Goal: Task Accomplishment & Management: Complete application form

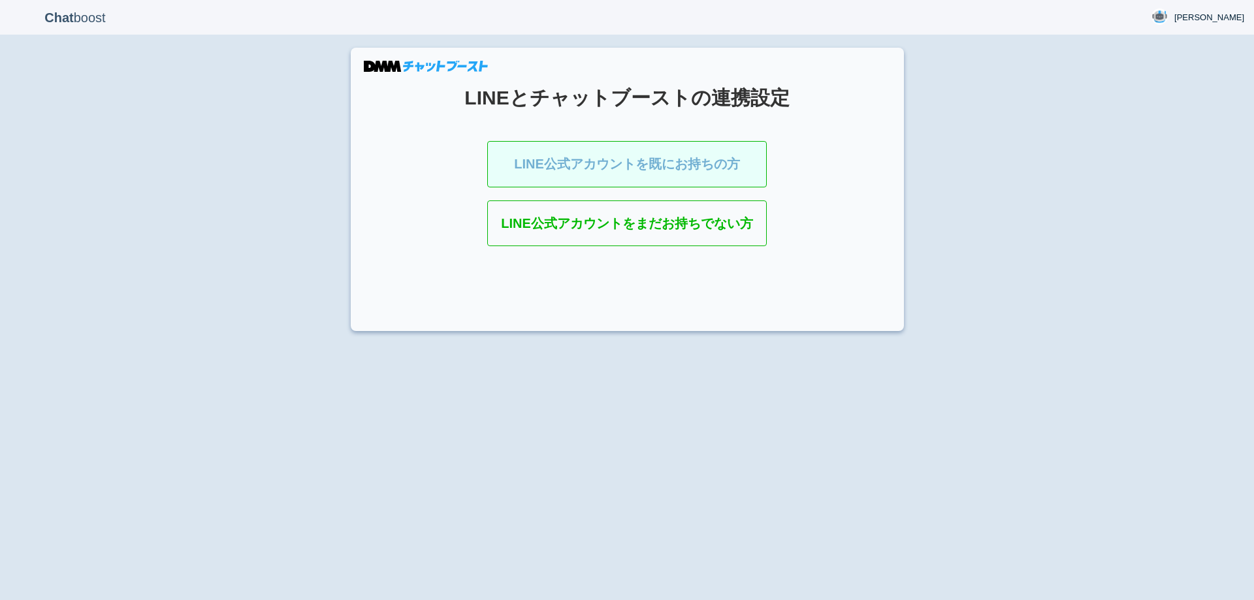
click at [642, 156] on link "LINE公式アカウントを既にお持ちの方" at bounding box center [627, 164] width 280 height 46
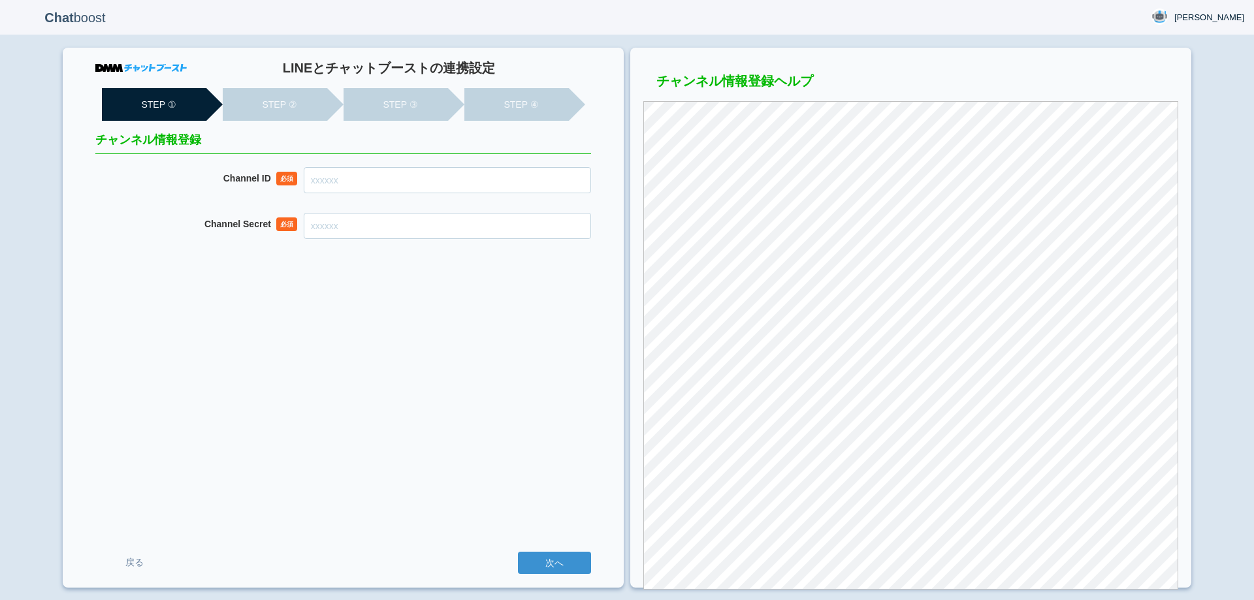
click at [502, 189] on input "Channel ID" at bounding box center [447, 180] width 287 height 26
paste input "2007916773"
type input "2007916773"
click at [459, 231] on input "Channel Secret" at bounding box center [447, 226] width 287 height 26
paste input "8f878895674e427b467e2df0b465f367"
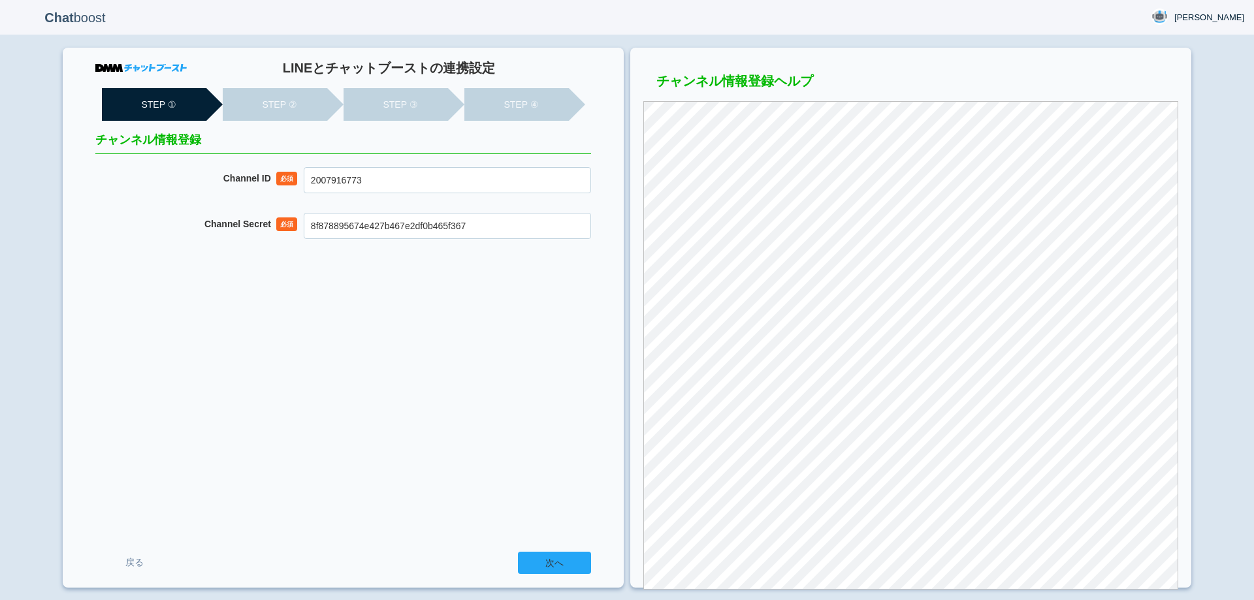
type input "8f878895674e427b467e2df0b465f367"
click at [566, 557] on input "次へ" at bounding box center [554, 563] width 73 height 22
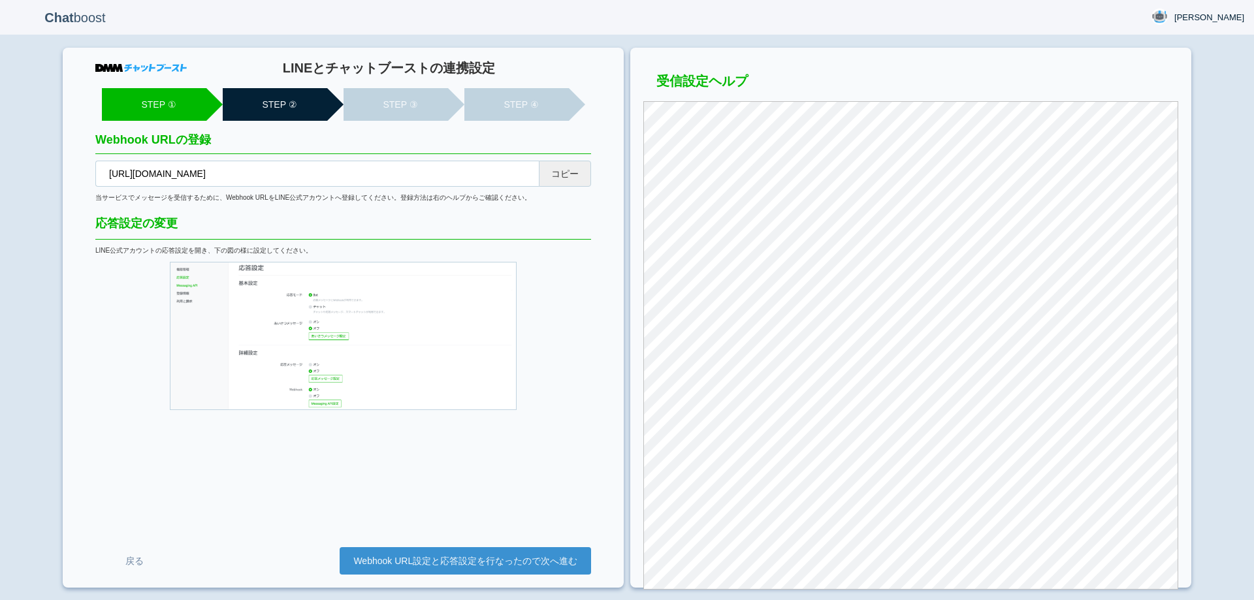
click at [567, 167] on button "コピー" at bounding box center [565, 174] width 52 height 26
drag, startPoint x: 512, startPoint y: 570, endPoint x: 432, endPoint y: 560, distance: 81.0
click at [513, 570] on link "Webhook URL設定と応答設定を行なったので次へ進む" at bounding box center [466, 561] width 252 height 27
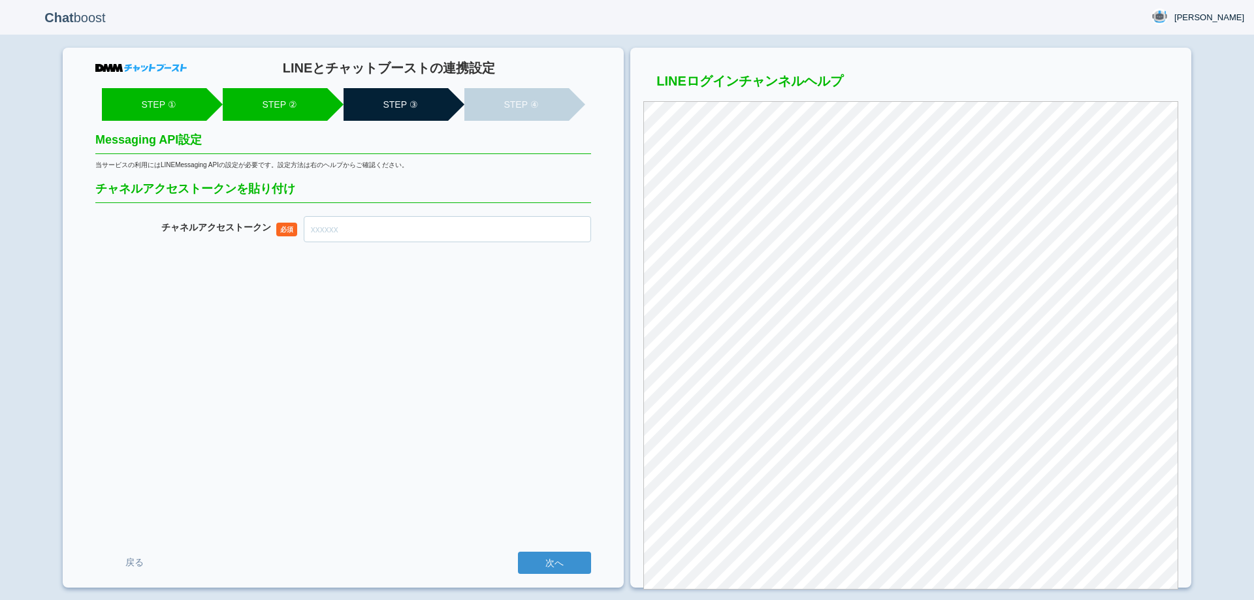
click at [477, 227] on input "チャネル アクセストークン" at bounding box center [447, 229] width 287 height 26
paste input "J67JN/MWmJYkhR7m3z61+hGnNYjvKzIcciuf7sZfYt4VTCOhBAIrRTB5Z4jtT84NijnnV7A5ueYtAG/…"
type input "J67JN/MWmJYkhR7m3z61+hGnNYjvKzIcciuf7sZfYt4VTCOhBAIrRTB5Z4jtT84NijnnV7A5ueYtAG/…"
click at [555, 564] on input "次へ" at bounding box center [554, 563] width 73 height 22
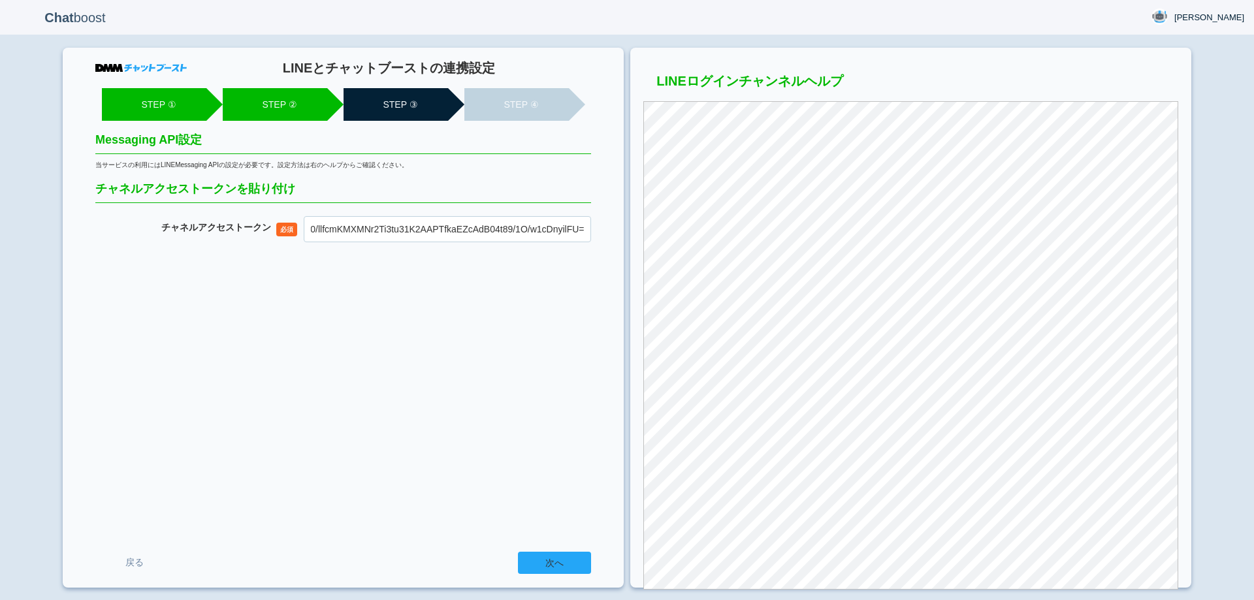
scroll to position [0, 0]
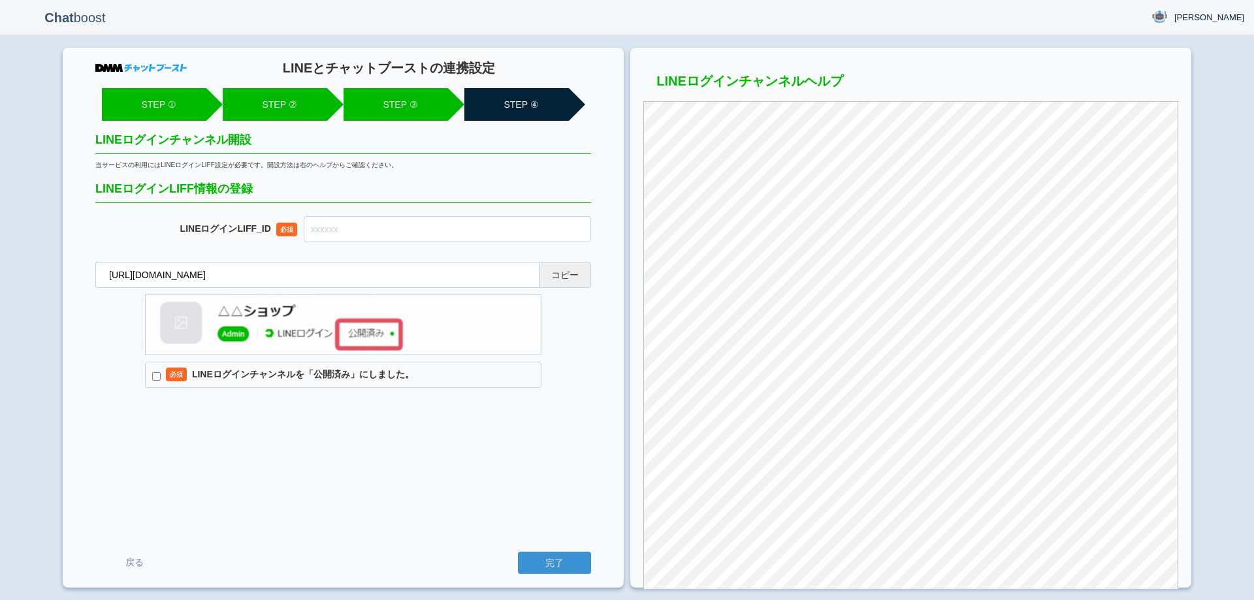
click at [580, 282] on button "コピー" at bounding box center [565, 275] width 52 height 26
click at [428, 229] on input "text" at bounding box center [447, 229] width 287 height 26
paste input "2007916783-myezd4W5"
type input "2007916783-myezd4W5"
click at [160, 378] on input "必須 LINEログインチャンネルを「公開済み」にしました。" at bounding box center [156, 376] width 8 height 8
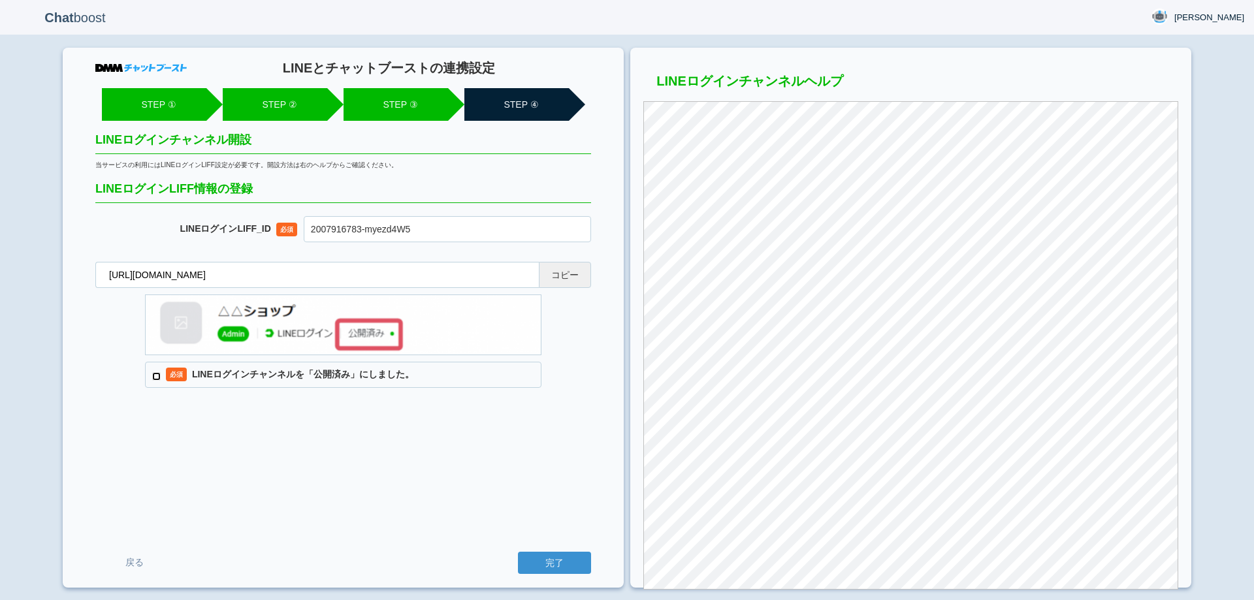
checkbox input "true"
click at [527, 568] on input "完了" at bounding box center [554, 563] width 73 height 22
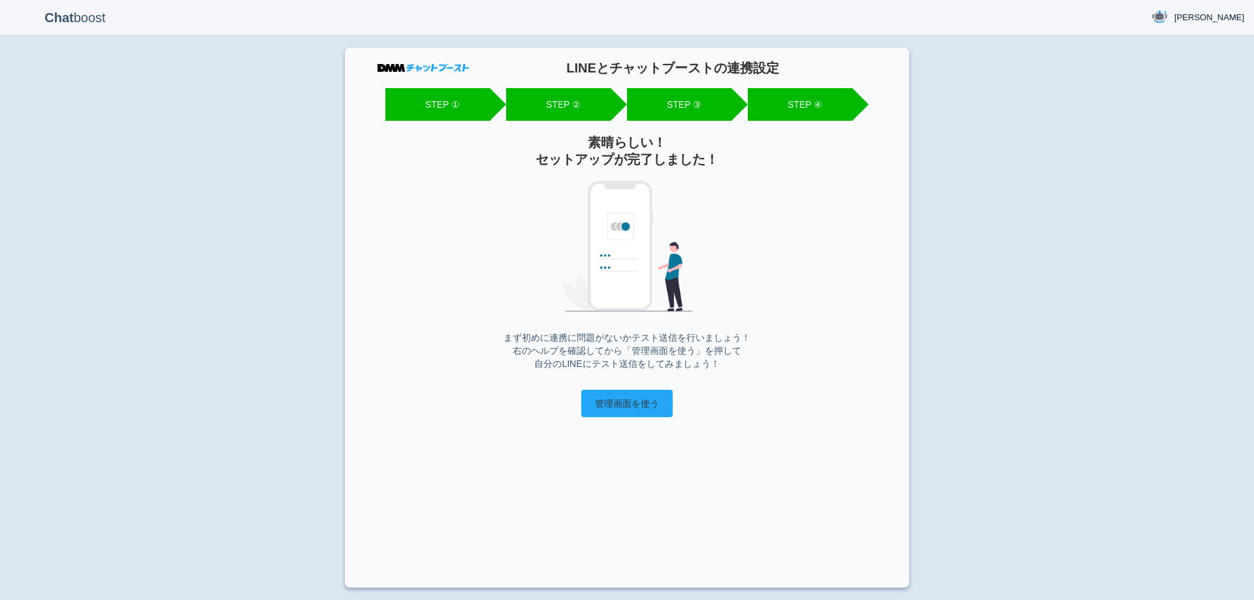
click at [629, 406] on input "管理画面を使う" at bounding box center [626, 403] width 91 height 27
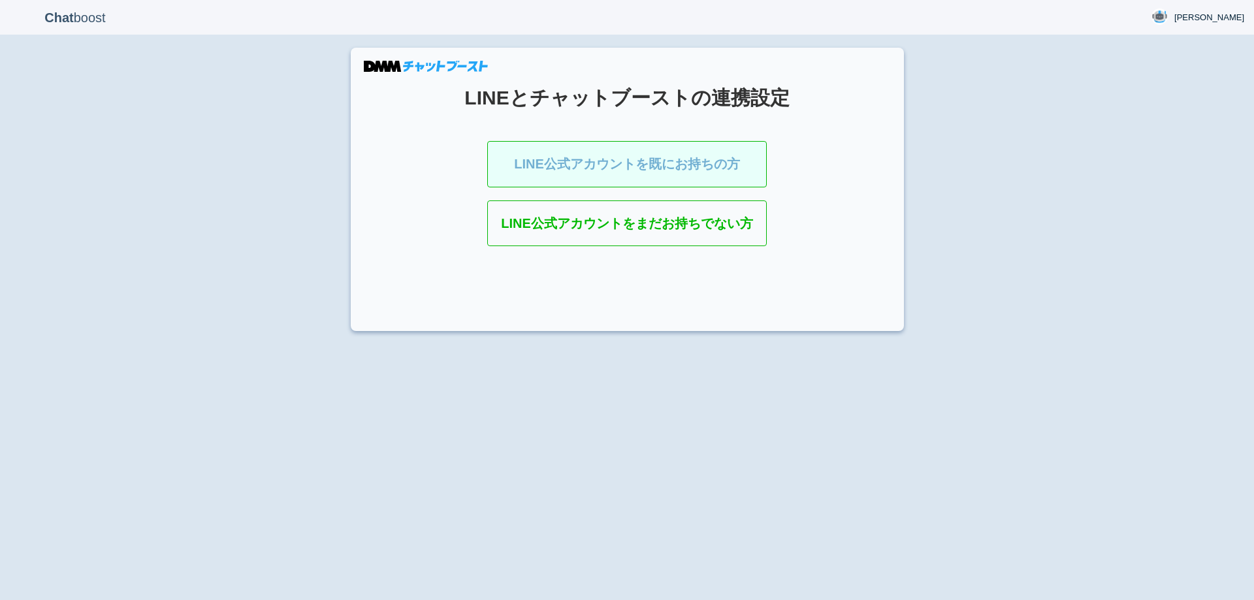
click at [558, 177] on link "LINE公式アカウントを既にお持ちの方" at bounding box center [627, 164] width 280 height 46
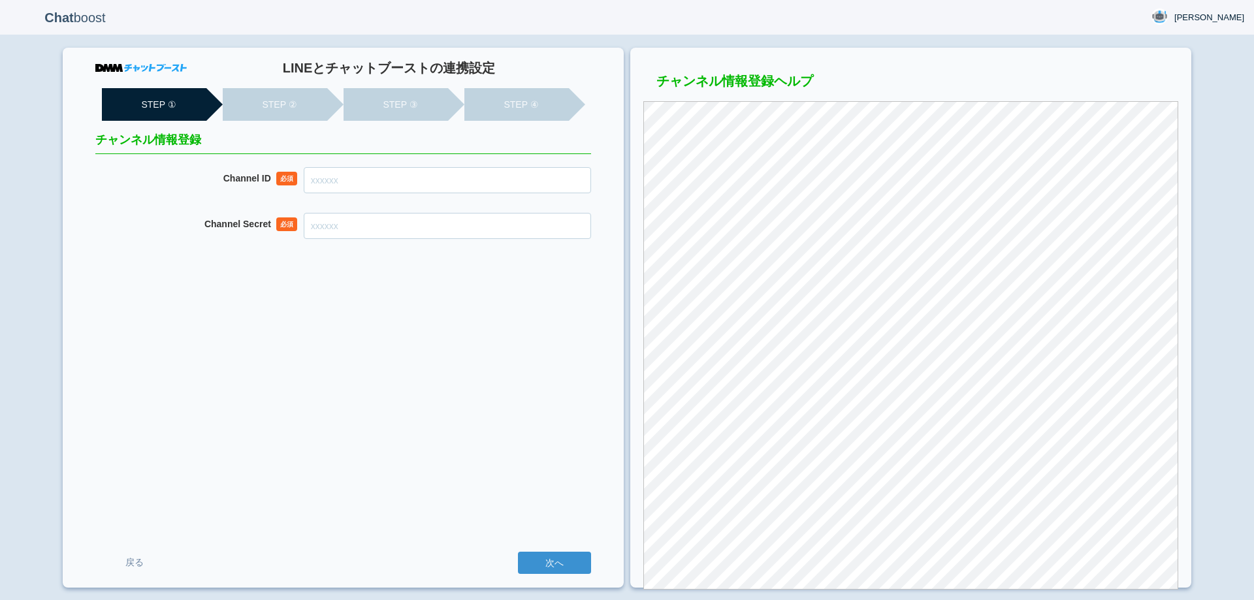
click at [445, 188] on input "Channel ID" at bounding box center [447, 180] width 287 height 26
paste input "2007916920"
type input "2007916920"
click at [465, 230] on input "Channel Secret" at bounding box center [447, 226] width 287 height 26
paste input "48b49715703499c599fa139f5abf3b01"
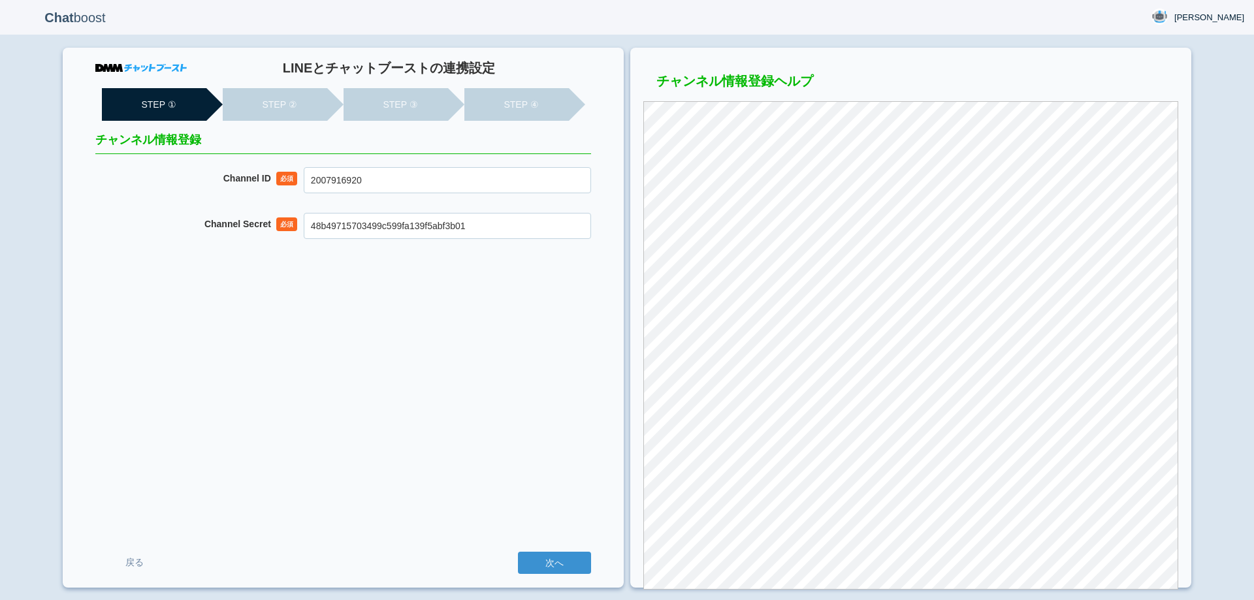
type input "48b49715703499c599fa139f5abf3b01"
click at [514, 395] on div "LINEとチャットブーストの連携設定 STEP ① STEP ② STEP ③ STEP ④ チャンネル情報登録 Channel ID 必須 20079169…" at bounding box center [343, 318] width 561 height 540
click at [546, 560] on input "次へ" at bounding box center [554, 563] width 73 height 22
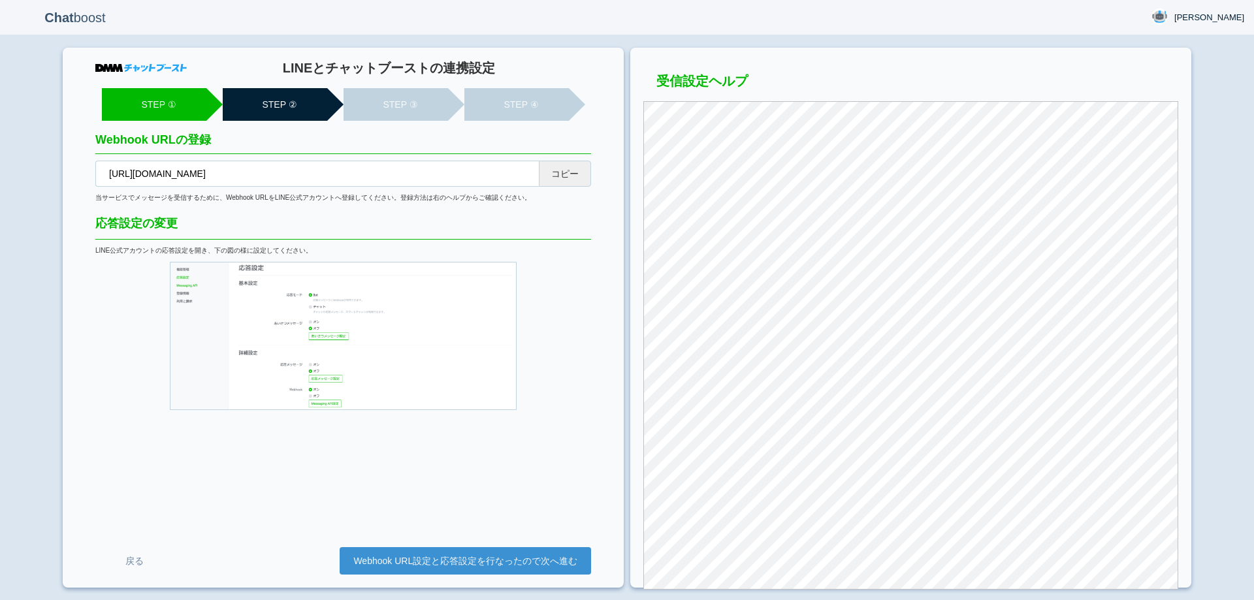
click at [574, 174] on button "コピー" at bounding box center [565, 174] width 52 height 26
click at [574, 563] on link "Webhook URL設定と応答設定を行なったので次へ進む" at bounding box center [466, 561] width 252 height 27
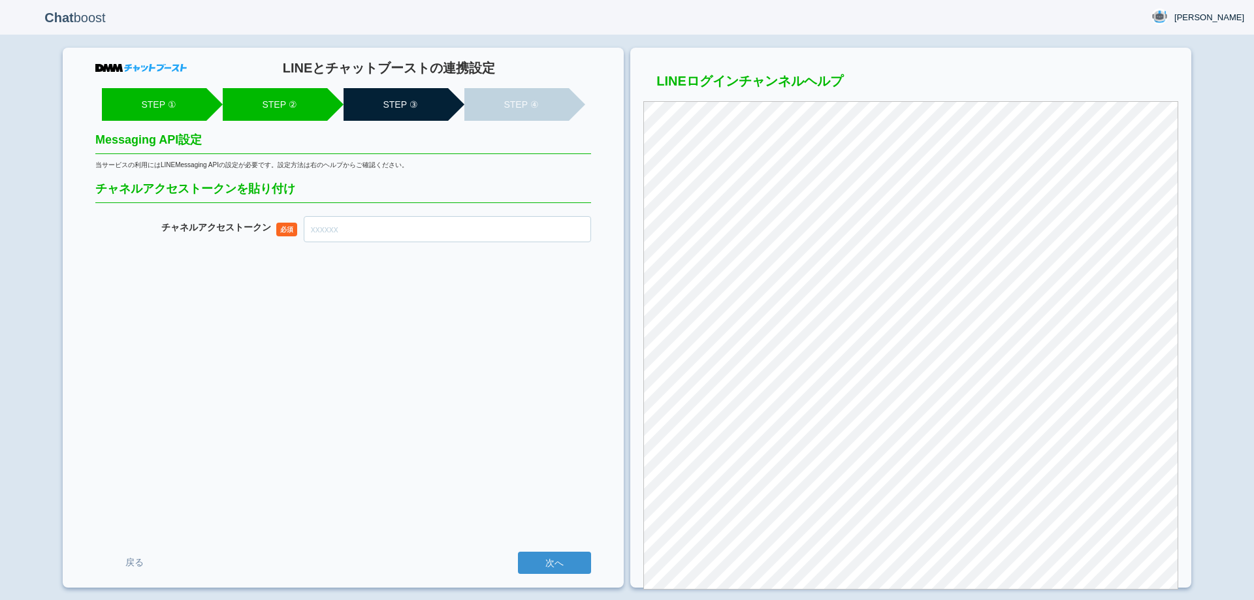
click at [540, 233] on input "チャネル アクセストークン" at bounding box center [447, 229] width 287 height 26
paste input "kDTVAV5vHvjvxtQAiAPATHh/qKl+OqDhSpaCfSvU4z1nnmzGPoTVWRk+ueUB5yUvBZsBRGebfZoqHHi…"
type input "kDTVAV5vHvjvxtQAiAPATHh/qKl+OqDhSpaCfSvU4z1nnmzGPoTVWRk+ueUB5yUvBZsBRGebfZoqHHi…"
click at [559, 565] on input "次へ" at bounding box center [554, 563] width 73 height 22
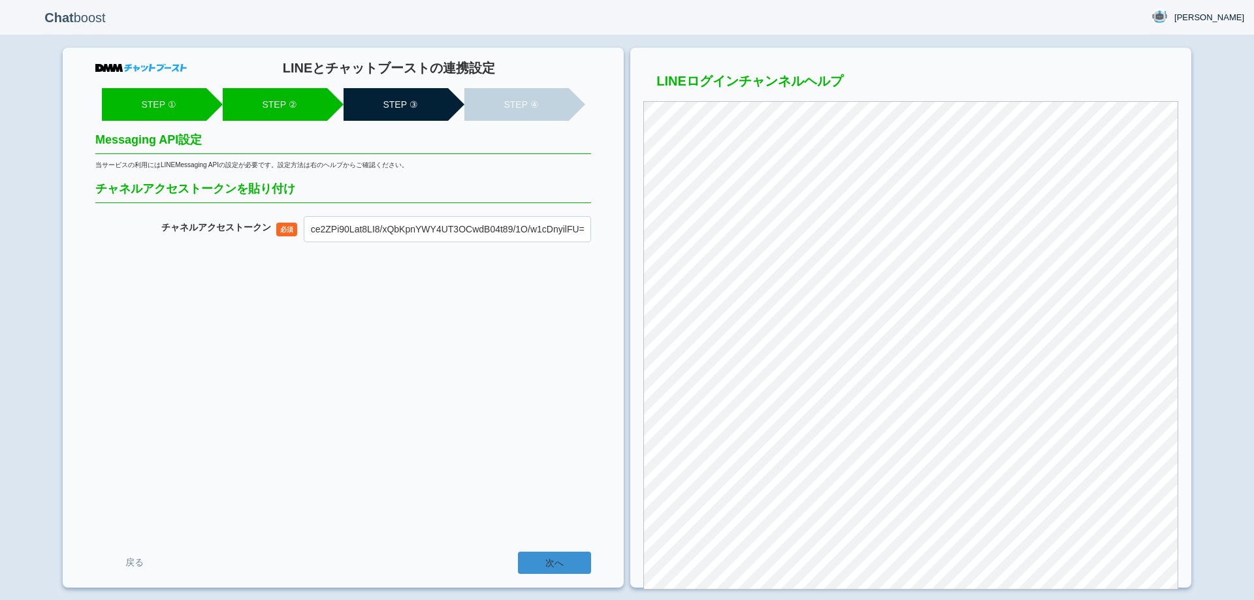
scroll to position [0, 0]
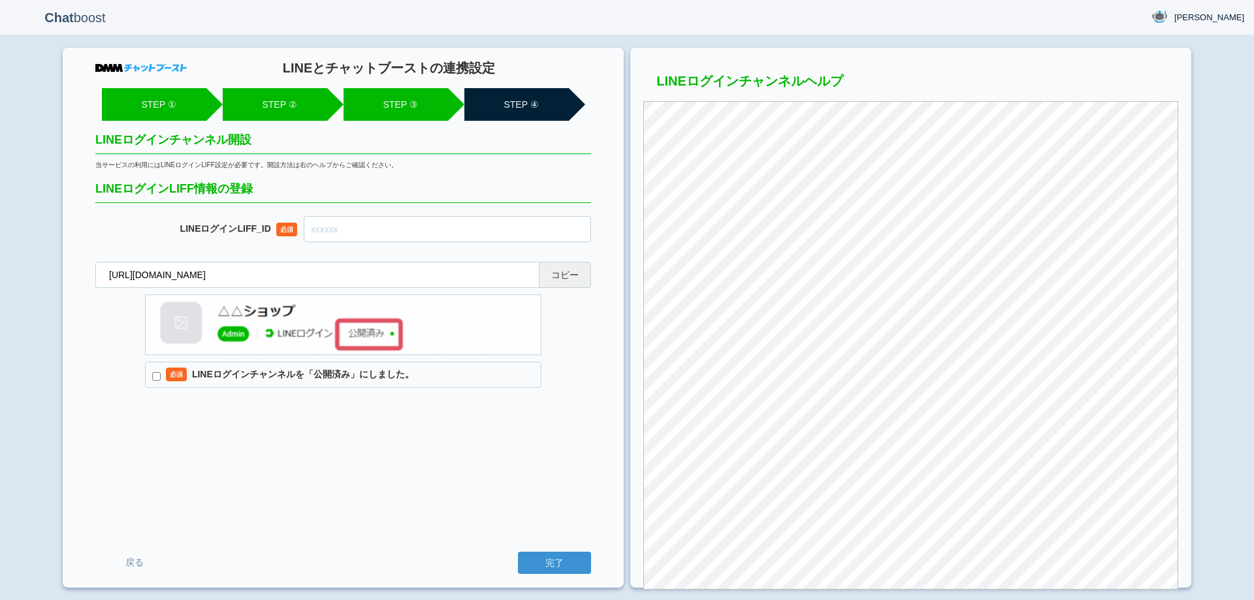
click at [567, 282] on button "コピー" at bounding box center [565, 275] width 52 height 26
click at [387, 232] on input "text" at bounding box center [447, 229] width 287 height 26
paste input "2007916932-r3QBg3B5"
type input "2007916932-r3QBg3B5"
click at [155, 378] on input "必須 LINEログインチャンネルを「公開済み」にしました。" at bounding box center [156, 376] width 8 height 8
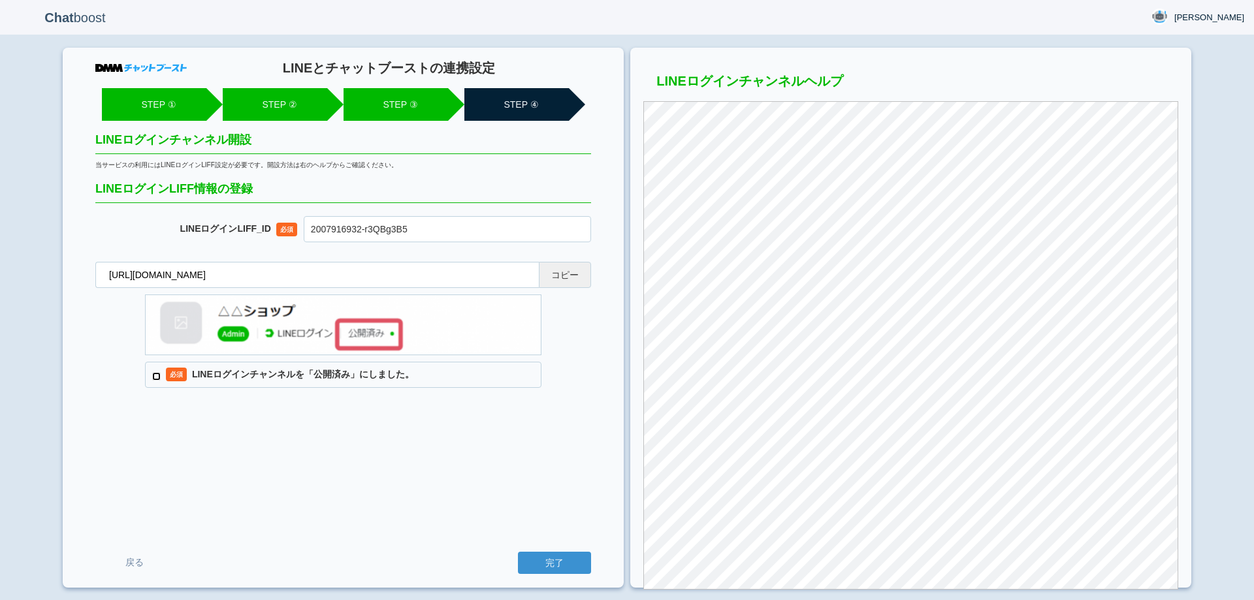
checkbox input "true"
click at [550, 563] on input "完了" at bounding box center [554, 563] width 73 height 22
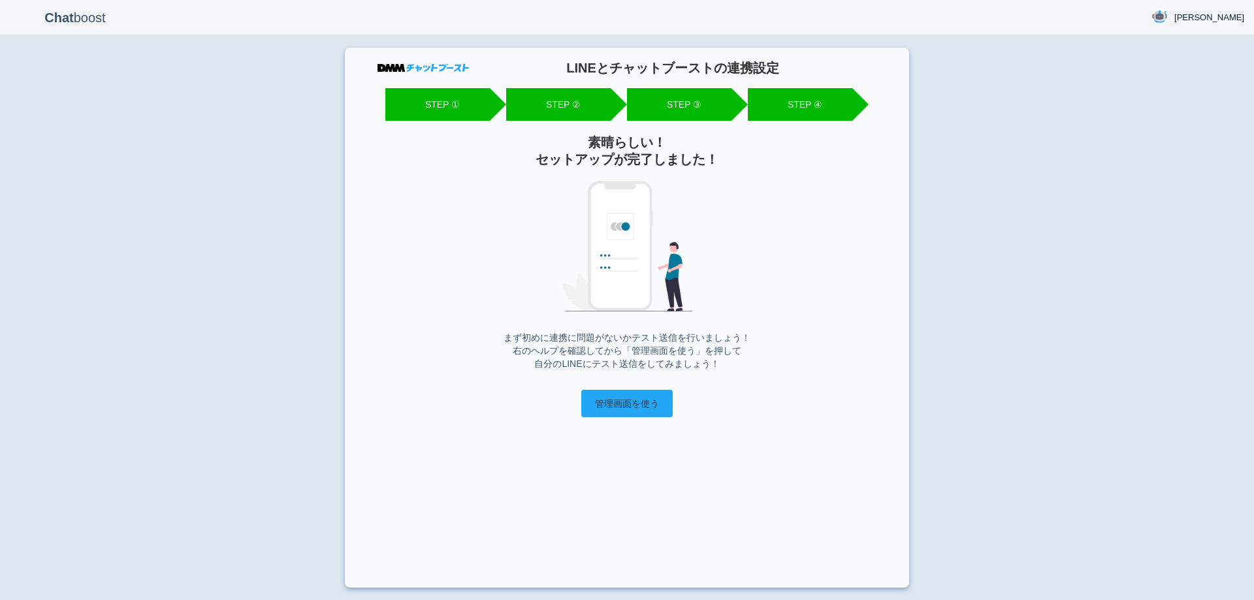
click at [635, 410] on input "管理画面を使う" at bounding box center [626, 403] width 91 height 27
